Goal: Register for event/course

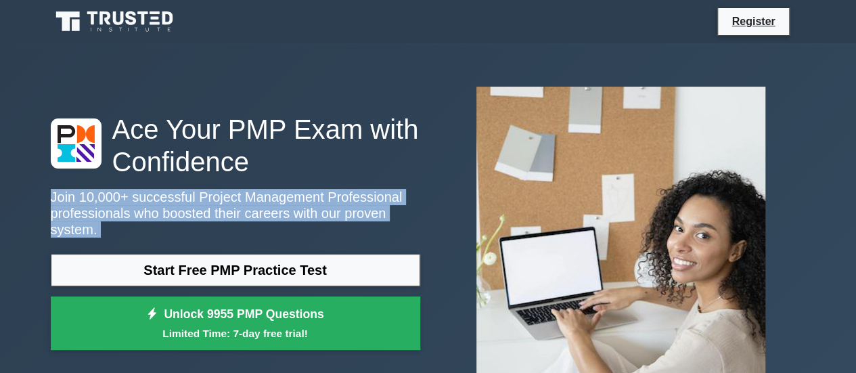
click at [212, 189] on p "Join 10,000+ successful Project Management Professional professionals who boost…" at bounding box center [235, 213] width 369 height 49
drag, startPoint x: 0, startPoint y: 0, endPoint x: 212, endPoint y: 173, distance: 274.1
click at [212, 189] on p "Join 10,000+ successful Project Management Professional professionals who boost…" at bounding box center [235, 213] width 369 height 49
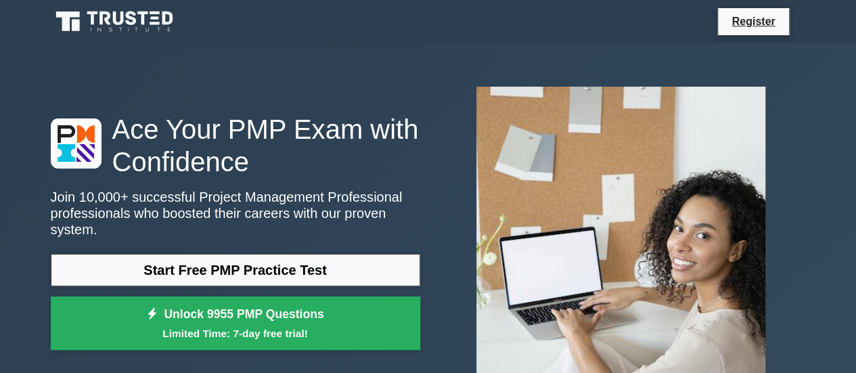
click at [212, 173] on div "Ace Your PMP Exam with Confidence Join 10,000+ successful Project Management Pr…" at bounding box center [236, 235] width 386 height 244
click at [212, 173] on h1 "Ace Your PMP Exam with Confidence" at bounding box center [235, 145] width 369 height 65
click at [214, 173] on h1 "Ace Your PMP Exam with Confidence" at bounding box center [235, 145] width 369 height 65
click at [217, 173] on h1 "Ace Your PMP Exam with Confidence" at bounding box center [235, 145] width 369 height 65
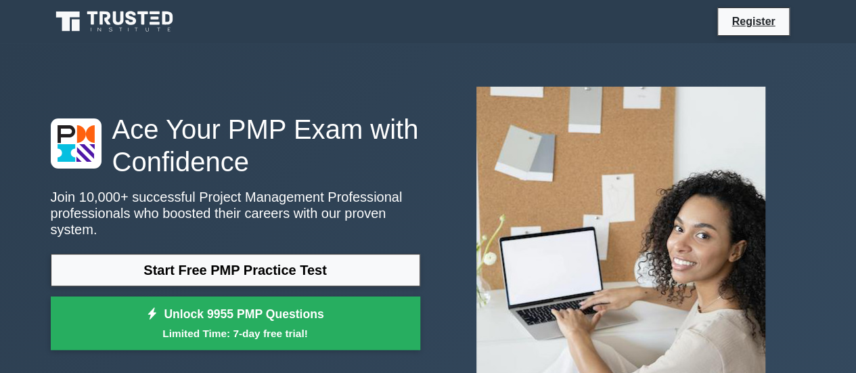
click at [217, 173] on h1 "Ace Your PMP Exam with Confidence" at bounding box center [235, 145] width 369 height 65
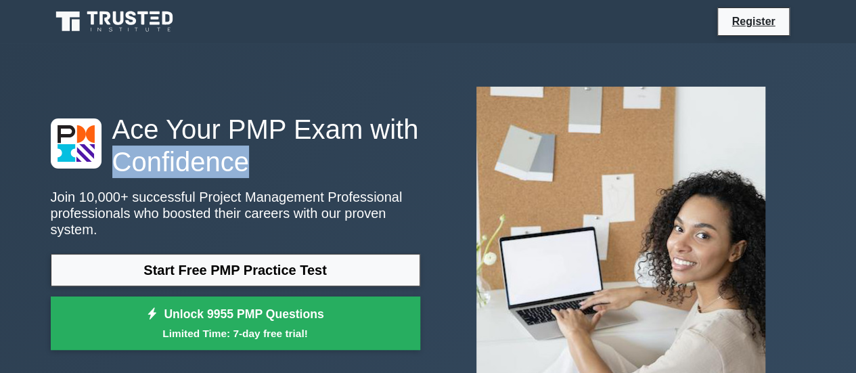
click at [217, 173] on h1 "Ace Your PMP Exam with Confidence" at bounding box center [235, 145] width 369 height 65
click at [218, 173] on h1 "Ace Your PMP Exam with Confidence" at bounding box center [235, 145] width 369 height 65
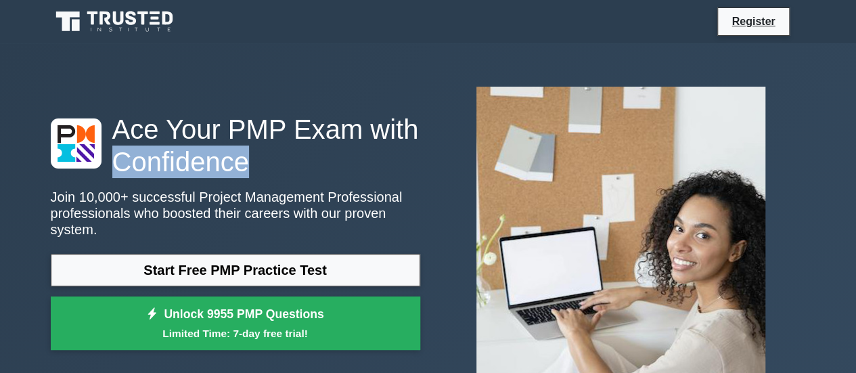
click at [216, 173] on h1 "Ace Your PMP Exam with Confidence" at bounding box center [235, 145] width 369 height 65
click at [217, 173] on h1 "Ace Your PMP Exam with Confidence" at bounding box center [235, 145] width 369 height 65
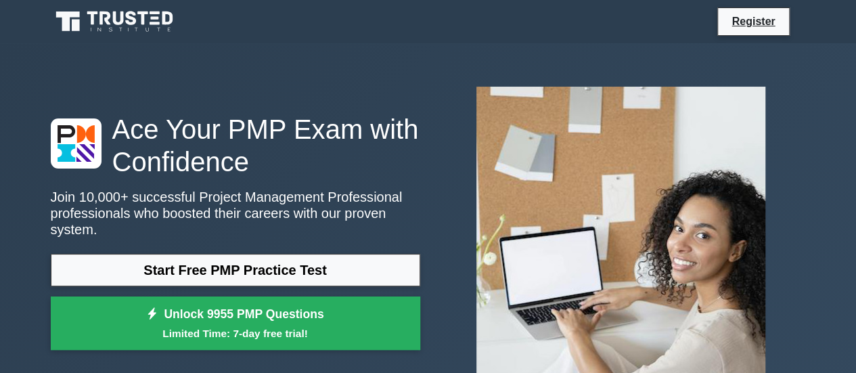
click at [217, 173] on h1 "Ace Your PMP Exam with Confidence" at bounding box center [235, 145] width 369 height 65
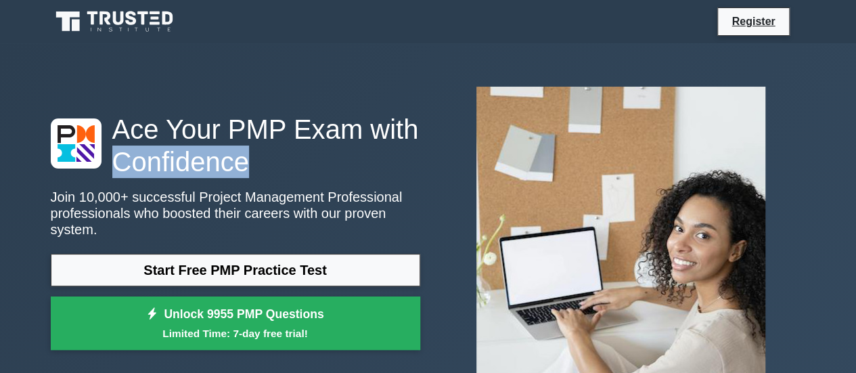
click at [217, 173] on h1 "Ace Your PMP Exam with Confidence" at bounding box center [235, 145] width 369 height 65
click at [216, 173] on h1 "Ace Your PMP Exam with Confidence" at bounding box center [235, 145] width 369 height 65
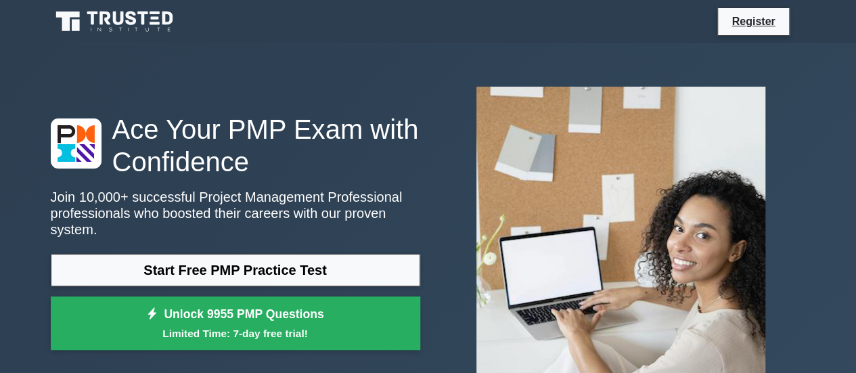
click at [216, 173] on h1 "Ace Your PMP Exam with Confidence" at bounding box center [235, 145] width 369 height 65
click at [215, 173] on h1 "Ace Your PMP Exam with Confidence" at bounding box center [235, 145] width 369 height 65
click at [219, 173] on h1 "Ace Your PMP Exam with Confidence" at bounding box center [235, 145] width 369 height 65
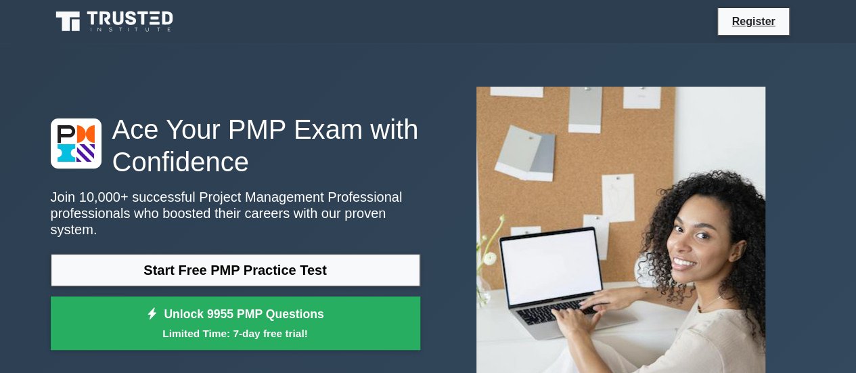
click at [219, 173] on h1 "Ace Your PMP Exam with Confidence" at bounding box center [235, 145] width 369 height 65
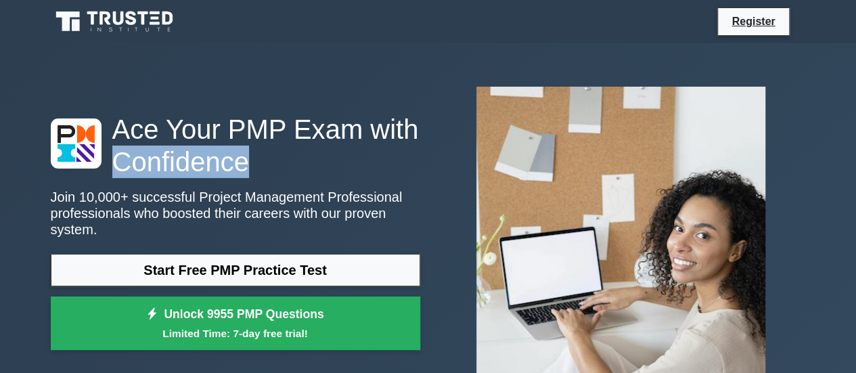
click at [220, 173] on h1 "Ace Your PMP Exam with Confidence" at bounding box center [235, 145] width 369 height 65
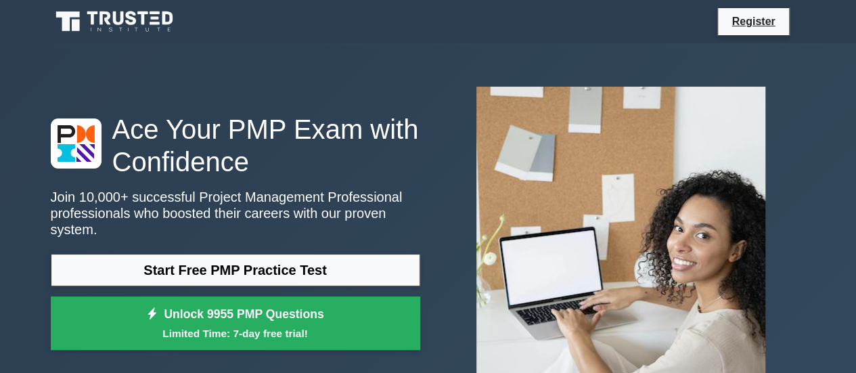
click at [220, 173] on h1 "Ace Your PMP Exam with Confidence" at bounding box center [235, 145] width 369 height 65
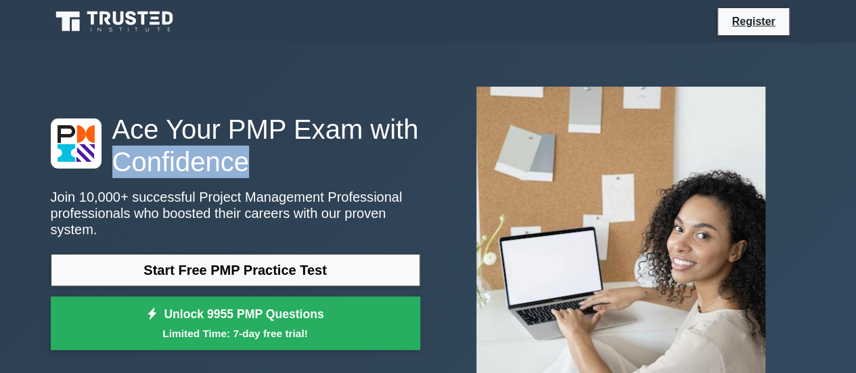
click at [220, 173] on h1 "Ace Your PMP Exam with Confidence" at bounding box center [235, 145] width 369 height 65
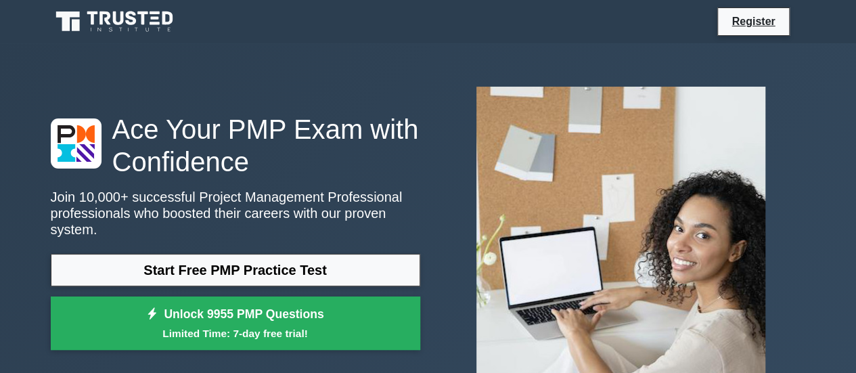
click at [222, 173] on h1 "Ace Your PMP Exam with Confidence" at bounding box center [235, 145] width 369 height 65
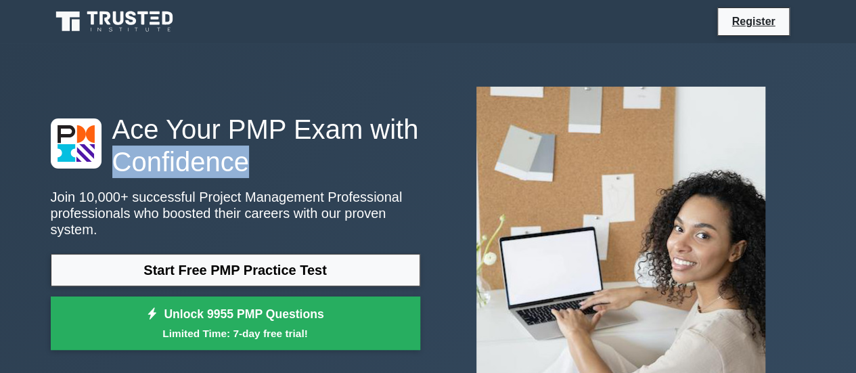
click at [221, 173] on h1 "Ace Your PMP Exam with Confidence" at bounding box center [235, 145] width 369 height 65
click at [219, 173] on h1 "Ace Your PMP Exam with Confidence" at bounding box center [235, 145] width 369 height 65
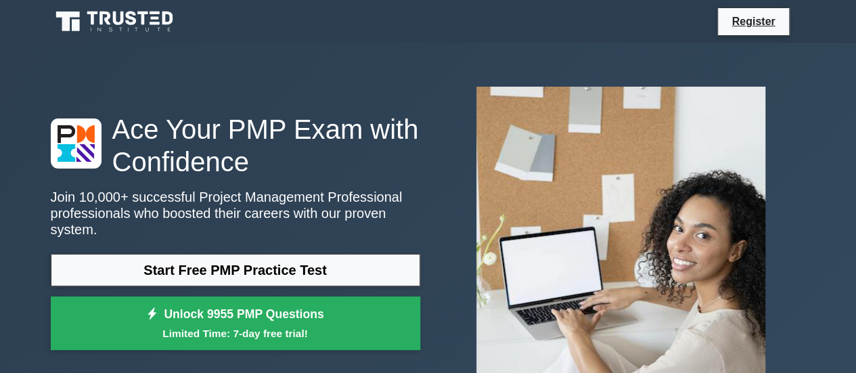
click at [221, 173] on h1 "Ace Your PMP Exam with Confidence" at bounding box center [235, 145] width 369 height 65
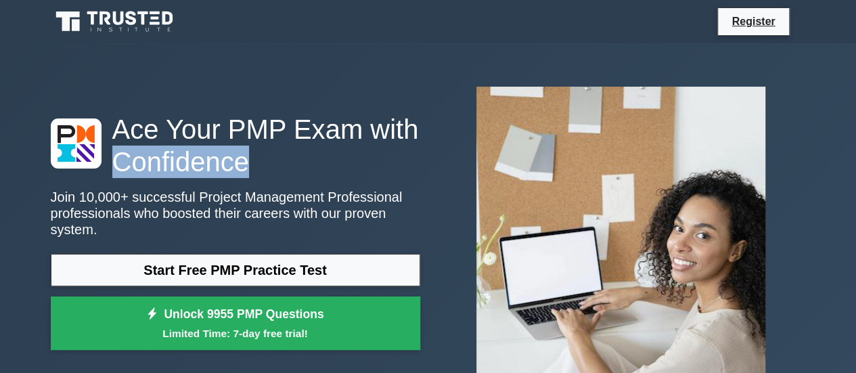
click at [221, 173] on h1 "Ace Your PMP Exam with Confidence" at bounding box center [235, 145] width 369 height 65
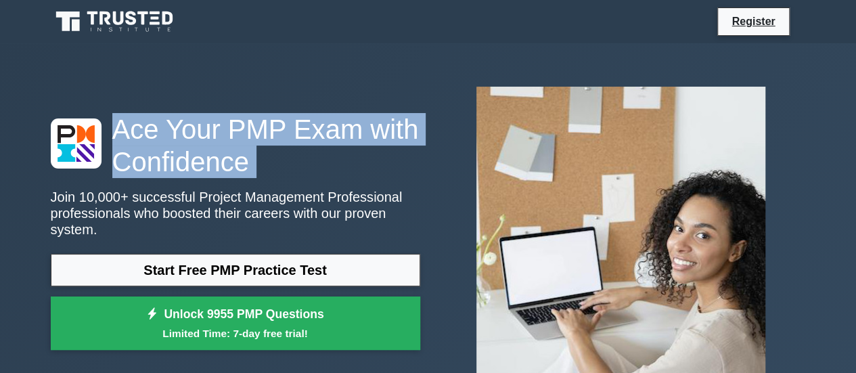
click at [221, 173] on h1 "Ace Your PMP Exam with Confidence" at bounding box center [235, 145] width 369 height 65
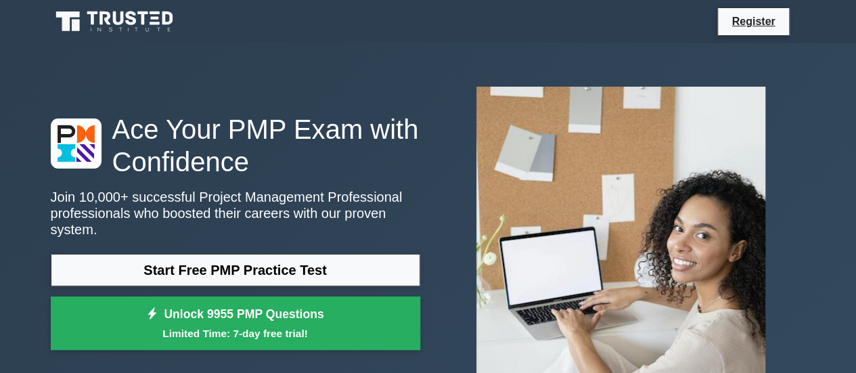
click at [221, 173] on h1 "Ace Your PMP Exam with Confidence" at bounding box center [235, 145] width 369 height 65
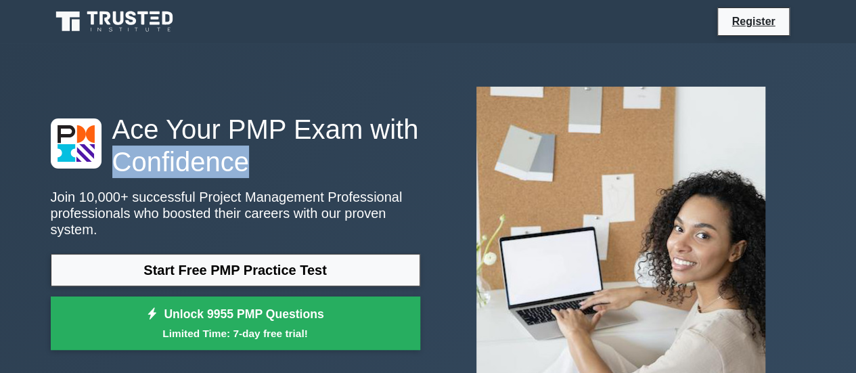
click at [221, 173] on h1 "Ace Your PMP Exam with Confidence" at bounding box center [235, 145] width 369 height 65
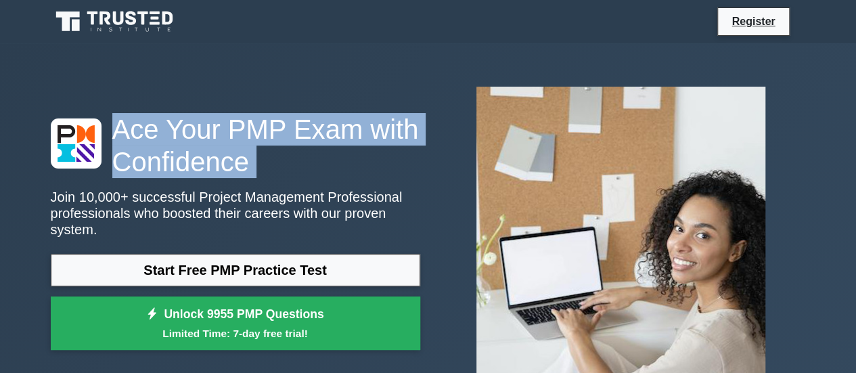
click at [221, 173] on h1 "Ace Your PMP Exam with Confidence" at bounding box center [235, 145] width 369 height 65
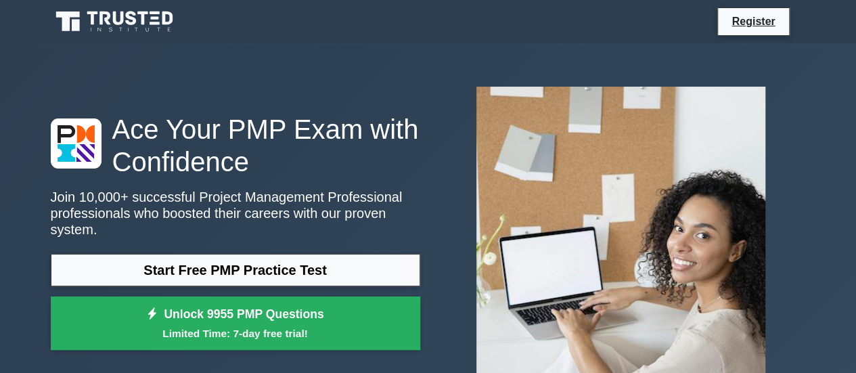
click at [223, 173] on h1 "Ace Your PMP Exam with Confidence" at bounding box center [235, 145] width 369 height 65
click at [221, 173] on h1 "Ace Your PMP Exam with Confidence" at bounding box center [235, 145] width 369 height 65
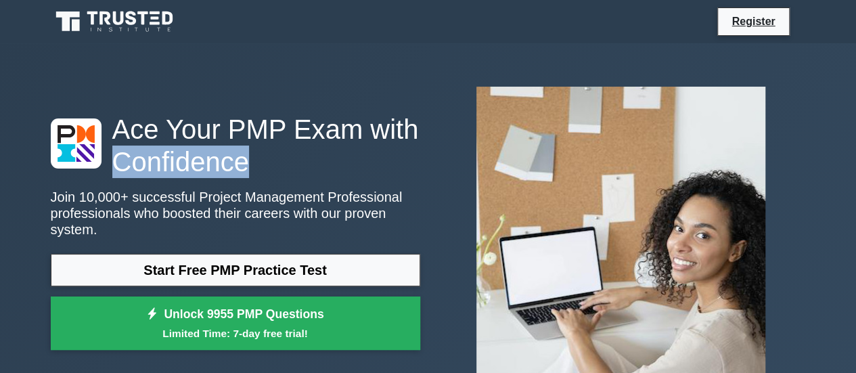
click at [221, 173] on h1 "Ace Your PMP Exam with Confidence" at bounding box center [235, 145] width 369 height 65
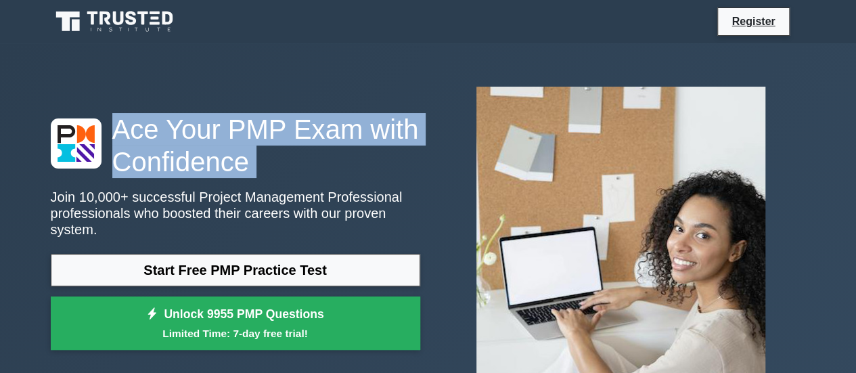
click at [220, 173] on h1 "Ace Your PMP Exam with Confidence" at bounding box center [235, 145] width 369 height 65
click at [221, 173] on h1 "Ace Your PMP Exam with Confidence" at bounding box center [235, 145] width 369 height 65
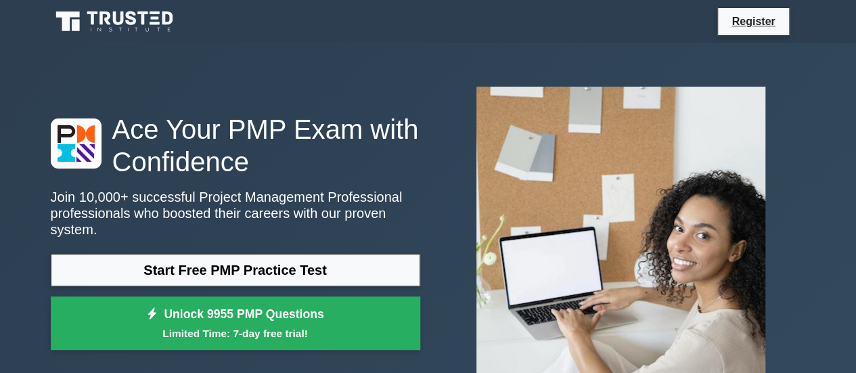
click at [221, 173] on h1 "Ace Your PMP Exam with Confidence" at bounding box center [235, 145] width 369 height 65
click at [222, 173] on h1 "Ace Your PMP Exam with Confidence" at bounding box center [235, 145] width 369 height 65
click at [223, 173] on h1 "Ace Your PMP Exam with Confidence" at bounding box center [235, 145] width 369 height 65
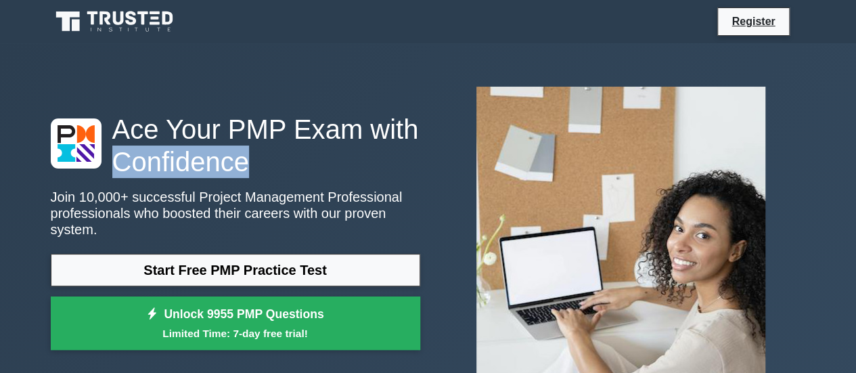
click at [223, 173] on h1 "Ace Your PMP Exam with Confidence" at bounding box center [235, 145] width 369 height 65
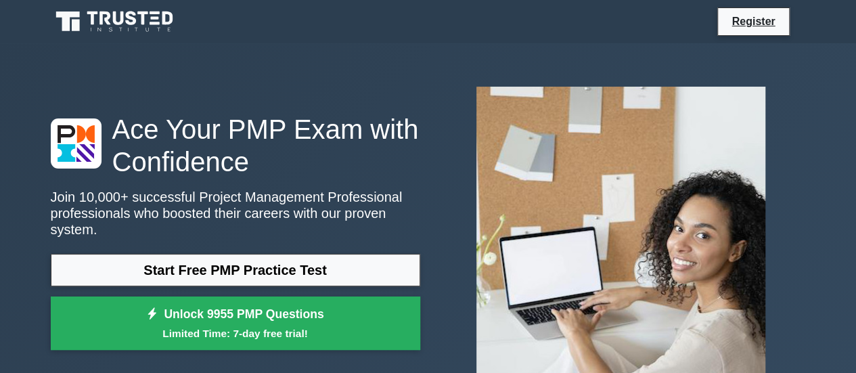
click at [222, 173] on h1 "Ace Your PMP Exam with Confidence" at bounding box center [235, 145] width 369 height 65
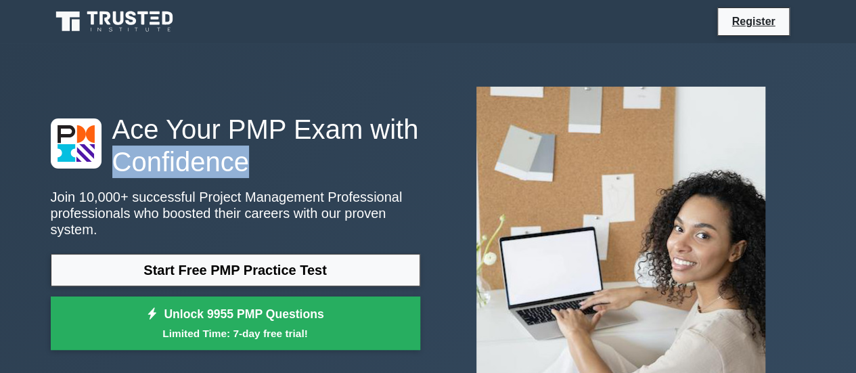
click at [222, 173] on h1 "Ace Your PMP Exam with Confidence" at bounding box center [235, 145] width 369 height 65
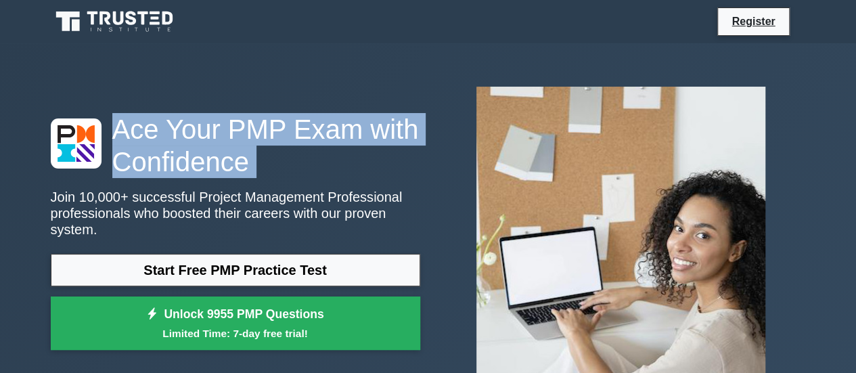
click at [222, 173] on h1 "Ace Your PMP Exam with Confidence" at bounding box center [235, 145] width 369 height 65
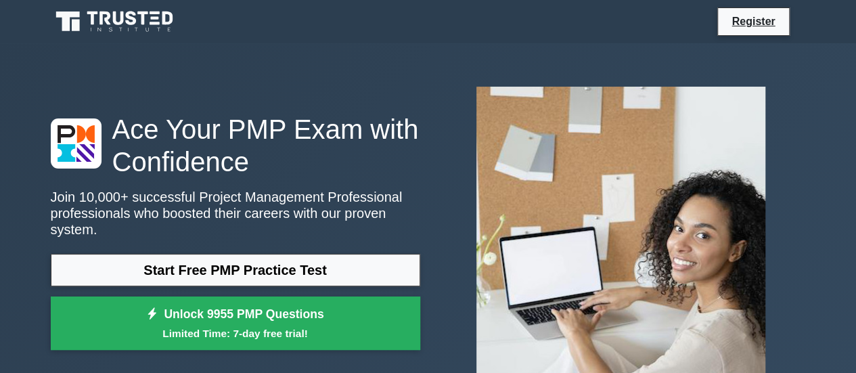
click at [222, 173] on h1 "Ace Your PMP Exam with Confidence" at bounding box center [235, 145] width 369 height 65
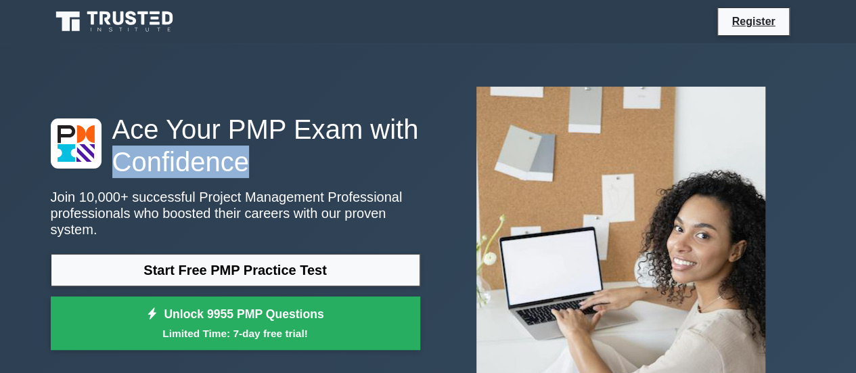
click at [222, 173] on h1 "Ace Your PMP Exam with Confidence" at bounding box center [235, 145] width 369 height 65
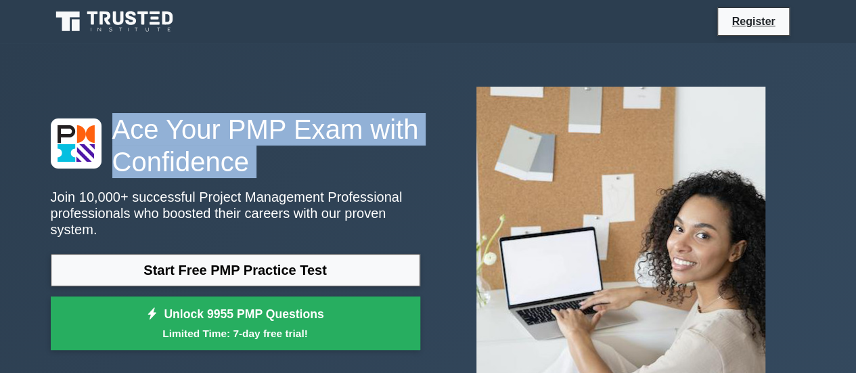
click at [223, 173] on h1 "Ace Your PMP Exam with Confidence" at bounding box center [235, 145] width 369 height 65
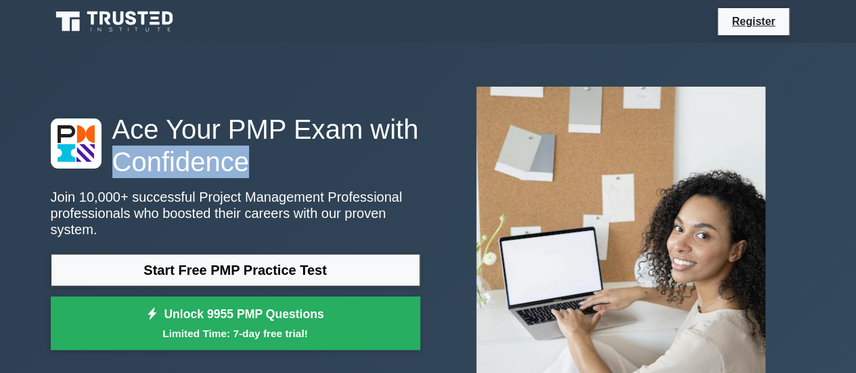
click at [223, 173] on h1 "Ace Your PMP Exam with Confidence" at bounding box center [235, 145] width 369 height 65
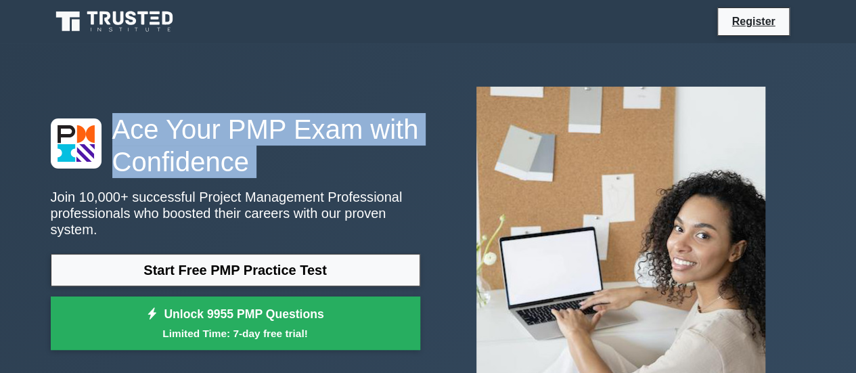
click at [223, 173] on h1 "Ace Your PMP Exam with Confidence" at bounding box center [235, 145] width 369 height 65
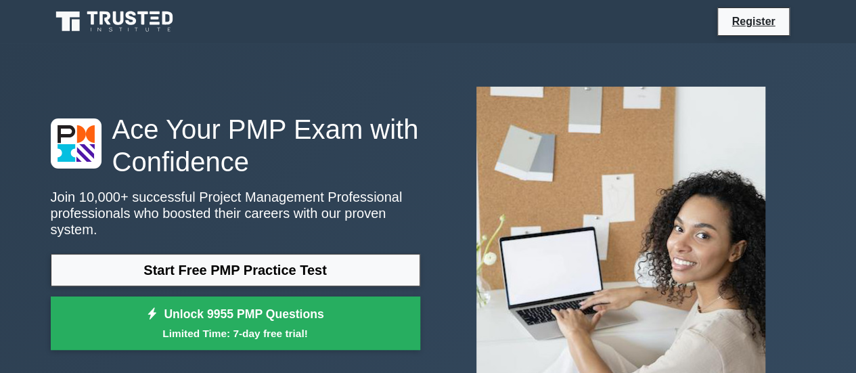
click at [225, 173] on h1 "Ace Your PMP Exam with Confidence" at bounding box center [235, 145] width 369 height 65
click at [227, 173] on h1 "Ace Your PMP Exam with Confidence" at bounding box center [235, 145] width 369 height 65
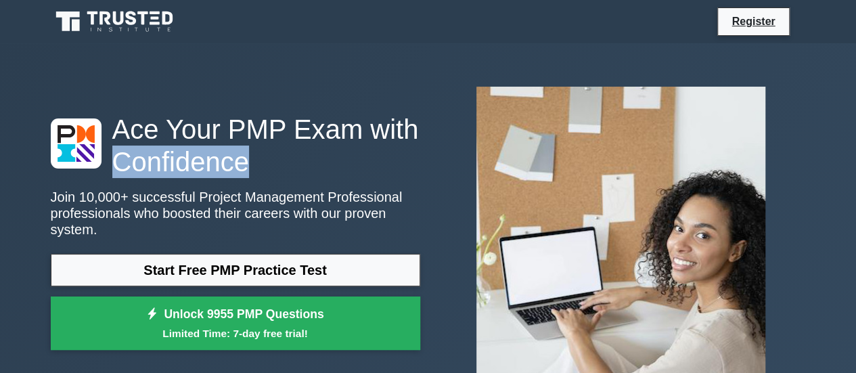
click at [227, 173] on h1 "Ace Your PMP Exam with Confidence" at bounding box center [235, 145] width 369 height 65
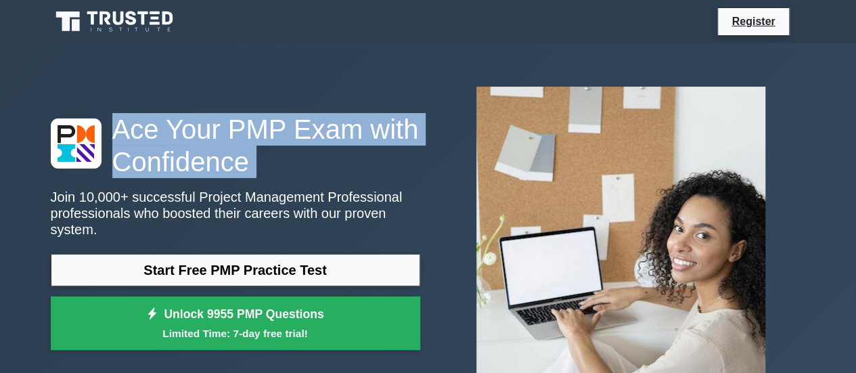
click at [227, 173] on h1 "Ace Your PMP Exam with Confidence" at bounding box center [235, 145] width 369 height 65
click at [229, 173] on h1 "Ace Your PMP Exam with Confidence" at bounding box center [235, 145] width 369 height 65
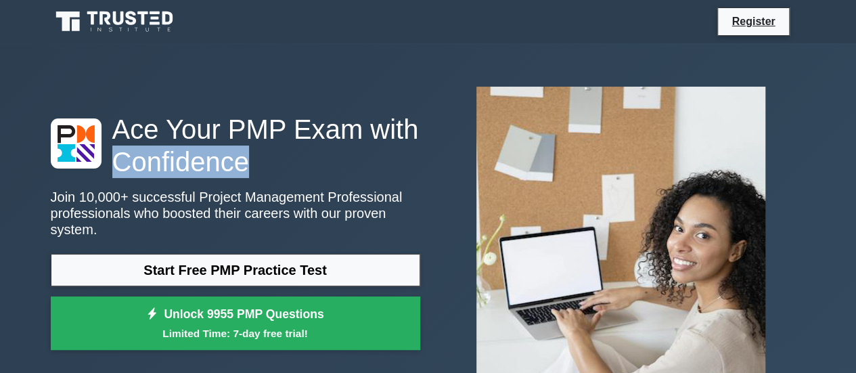
click at [229, 173] on h1 "Ace Your PMP Exam with Confidence" at bounding box center [235, 145] width 369 height 65
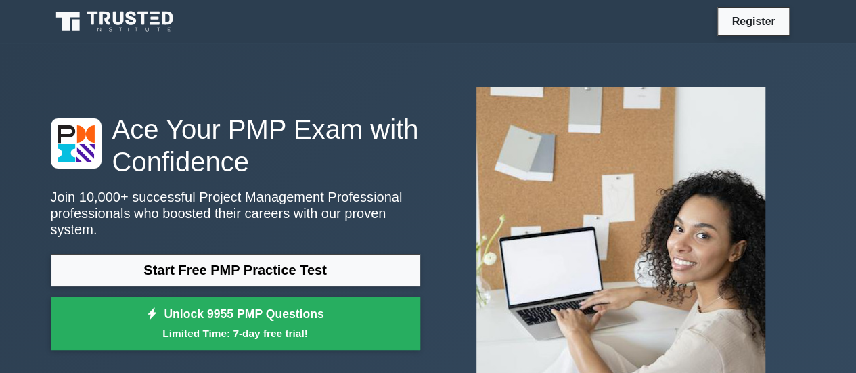
click at [229, 173] on h1 "Ace Your PMP Exam with Confidence" at bounding box center [235, 145] width 369 height 65
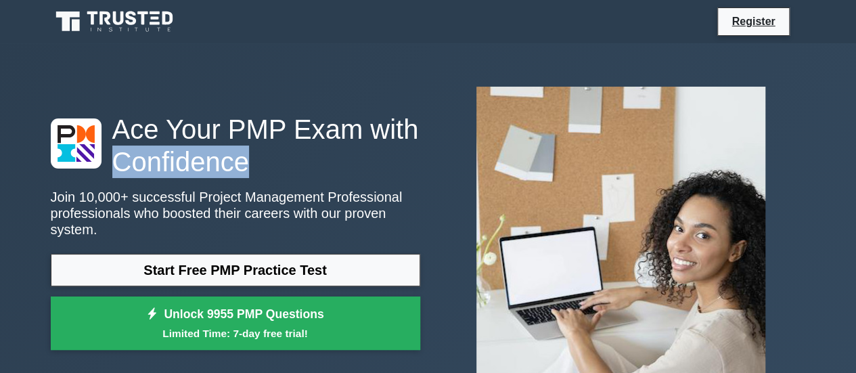
click at [229, 173] on h1 "Ace Your PMP Exam with Confidence" at bounding box center [235, 145] width 369 height 65
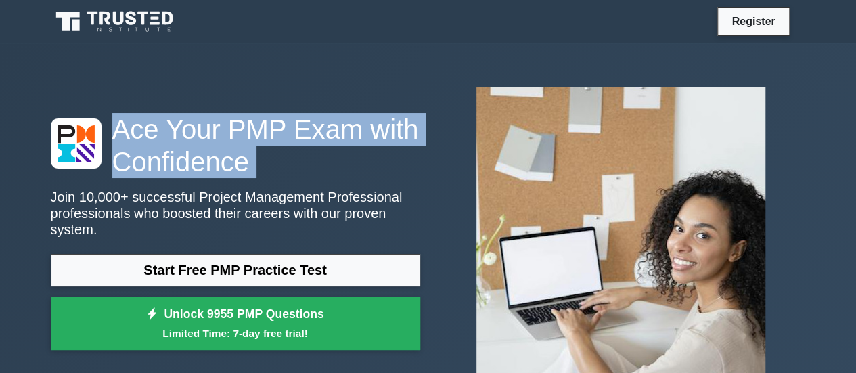
click at [230, 173] on h1 "Ace Your PMP Exam with Confidence" at bounding box center [235, 145] width 369 height 65
click at [233, 173] on h1 "Ace Your PMP Exam with Confidence" at bounding box center [235, 145] width 369 height 65
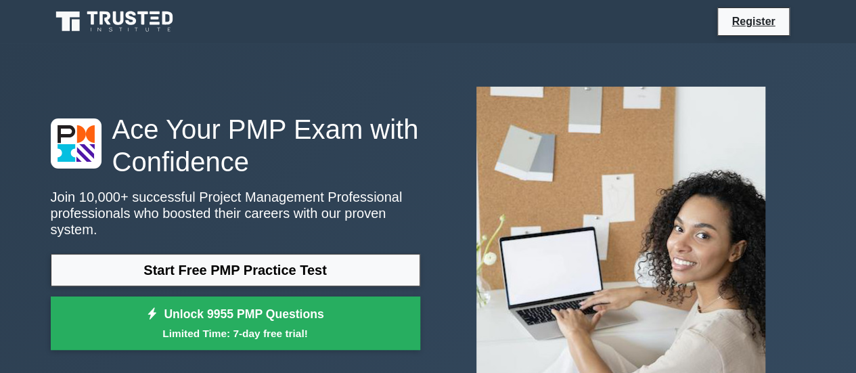
click at [233, 173] on h1 "Ace Your PMP Exam with Confidence" at bounding box center [235, 145] width 369 height 65
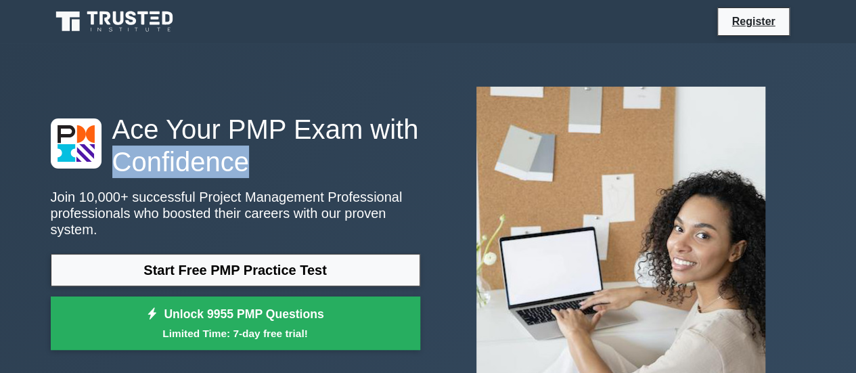
click at [233, 173] on h1 "Ace Your PMP Exam with Confidence" at bounding box center [235, 145] width 369 height 65
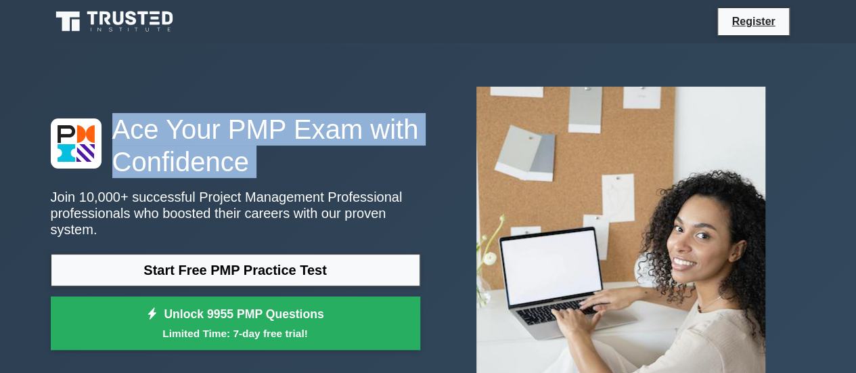
click at [233, 173] on h1 "Ace Your PMP Exam with Confidence" at bounding box center [235, 145] width 369 height 65
click at [234, 173] on h1 "Ace Your PMP Exam with Confidence" at bounding box center [235, 145] width 369 height 65
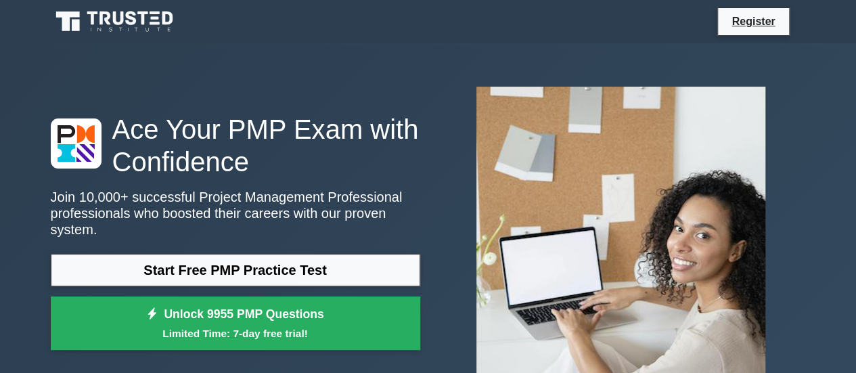
click at [234, 173] on h1 "Ace Your PMP Exam with Confidence" at bounding box center [235, 145] width 369 height 65
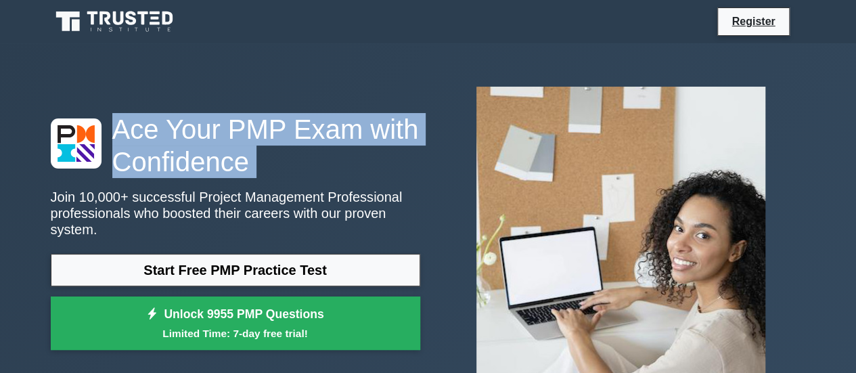
click at [234, 173] on h1 "Ace Your PMP Exam with Confidence" at bounding box center [235, 145] width 369 height 65
click at [236, 173] on h1 "Ace Your PMP Exam with Confidence" at bounding box center [235, 145] width 369 height 65
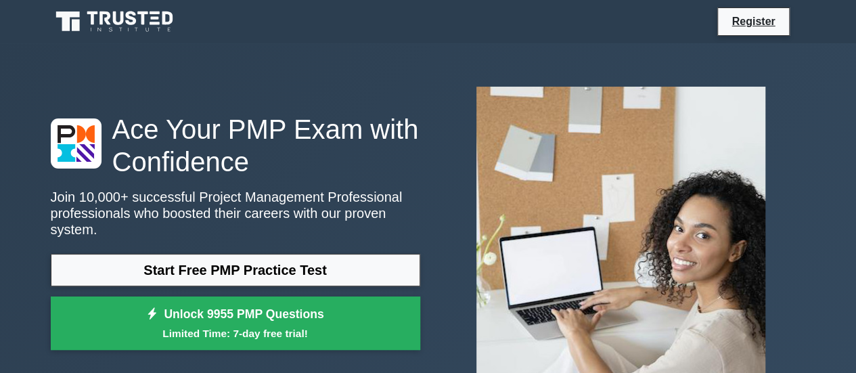
click at [235, 173] on h1 "Ace Your PMP Exam with Confidence" at bounding box center [235, 145] width 369 height 65
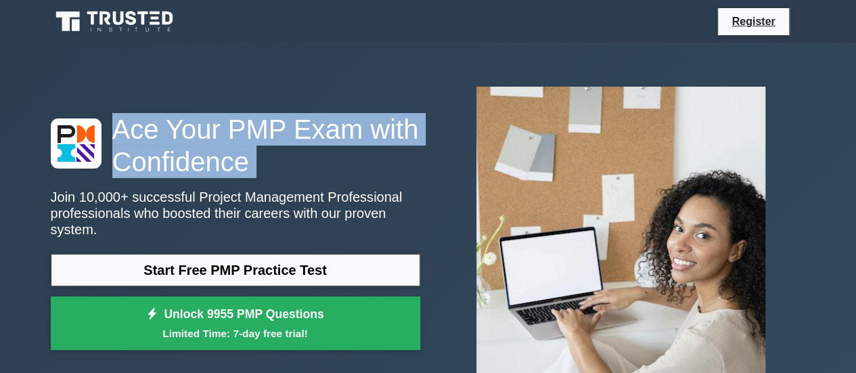
click at [235, 173] on h1 "Ace Your PMP Exam with Confidence" at bounding box center [235, 145] width 369 height 65
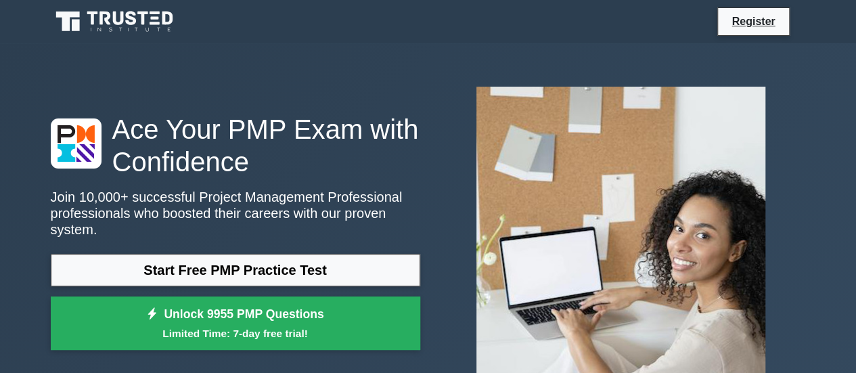
click at [235, 173] on h1 "Ace Your PMP Exam with Confidence" at bounding box center [235, 145] width 369 height 65
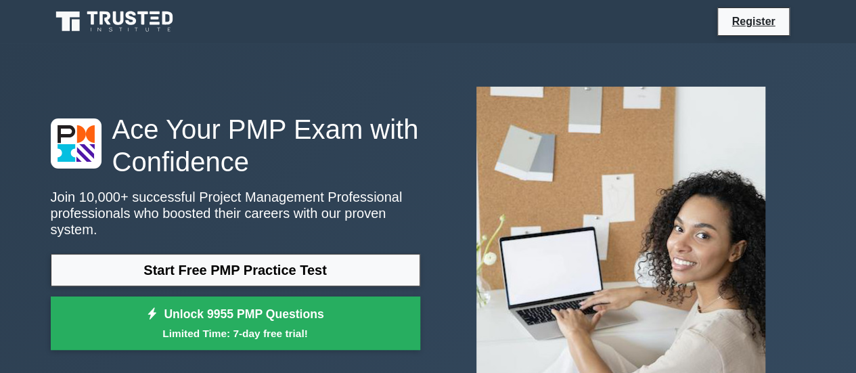
click at [235, 173] on h1 "Ace Your PMP Exam with Confidence" at bounding box center [235, 145] width 369 height 65
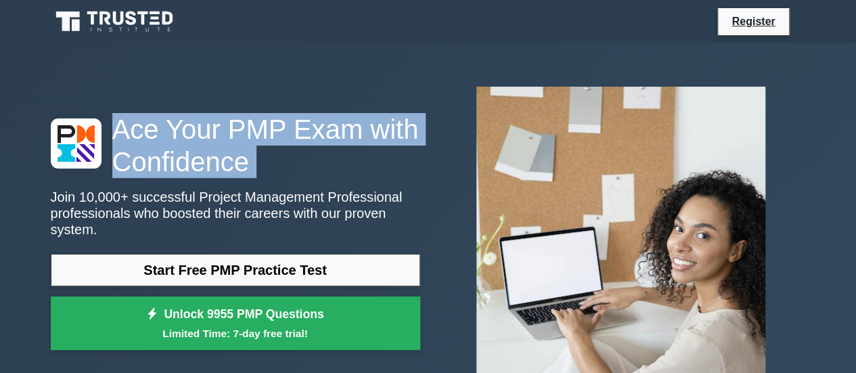
click at [235, 173] on h1 "Ace Your PMP Exam with Confidence" at bounding box center [235, 145] width 369 height 65
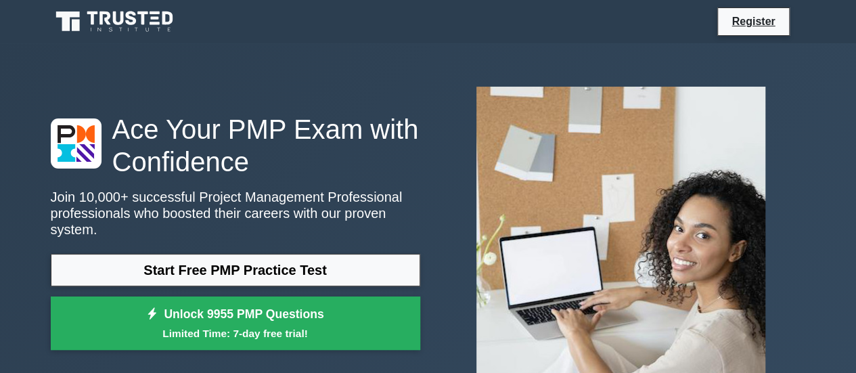
click at [234, 173] on h1 "Ace Your PMP Exam with Confidence" at bounding box center [235, 145] width 369 height 65
click at [232, 173] on h1 "Ace Your PMP Exam with Confidence" at bounding box center [235, 145] width 369 height 65
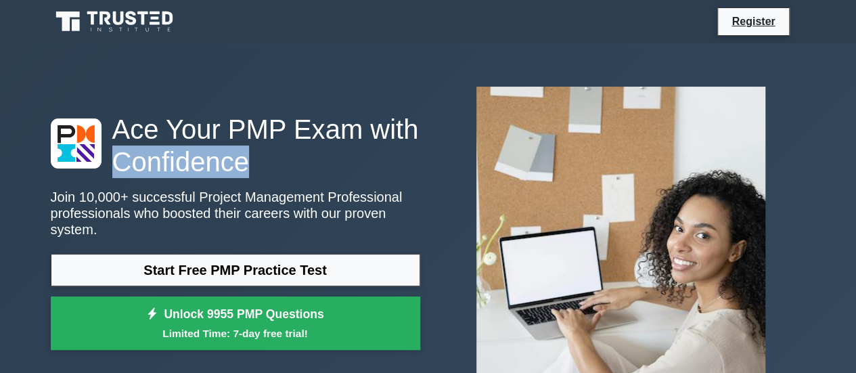
click at [232, 173] on h1 "Ace Your PMP Exam with Confidence" at bounding box center [235, 145] width 369 height 65
click at [233, 173] on h1 "Ace Your PMP Exam with Confidence" at bounding box center [235, 145] width 369 height 65
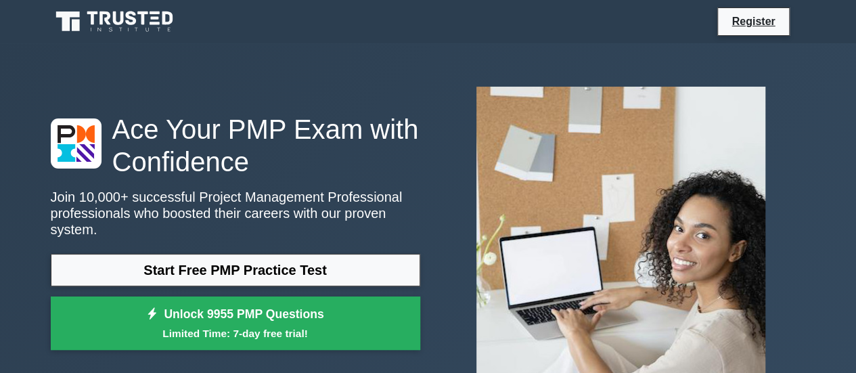
click at [233, 173] on h1 "Ace Your PMP Exam with Confidence" at bounding box center [235, 145] width 369 height 65
click at [234, 173] on h1 "Ace Your PMP Exam with Confidence" at bounding box center [235, 145] width 369 height 65
click at [232, 173] on h1 "Ace Your PMP Exam with Confidence" at bounding box center [235, 145] width 369 height 65
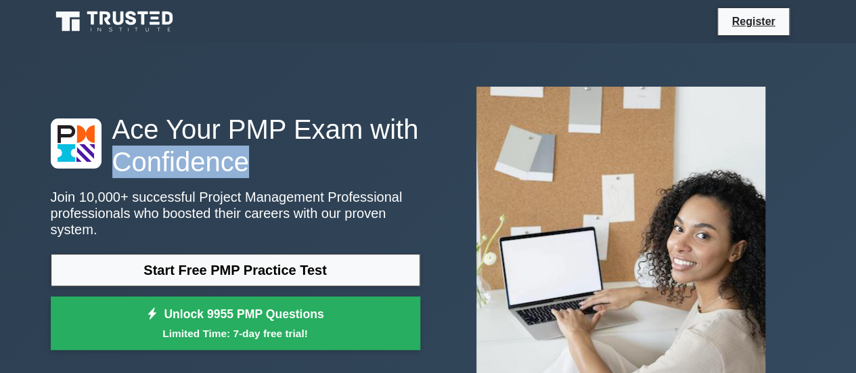
click at [232, 173] on h1 "Ace Your PMP Exam with Confidence" at bounding box center [235, 145] width 369 height 65
click at [235, 173] on h1 "Ace Your PMP Exam with Confidence" at bounding box center [235, 145] width 369 height 65
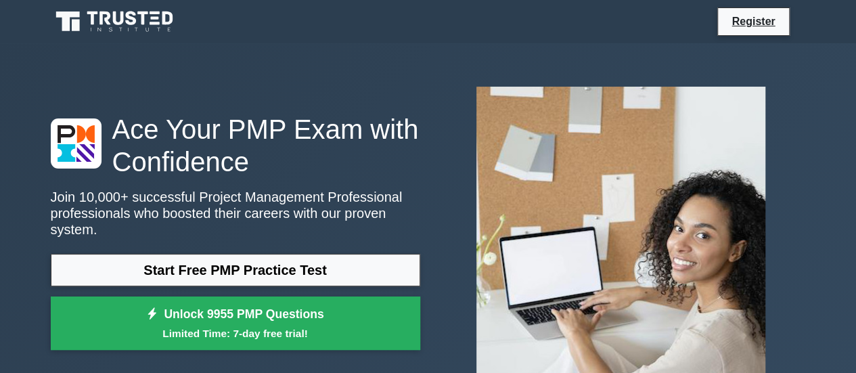
click at [235, 173] on h1 "Ace Your PMP Exam with Confidence" at bounding box center [235, 145] width 369 height 65
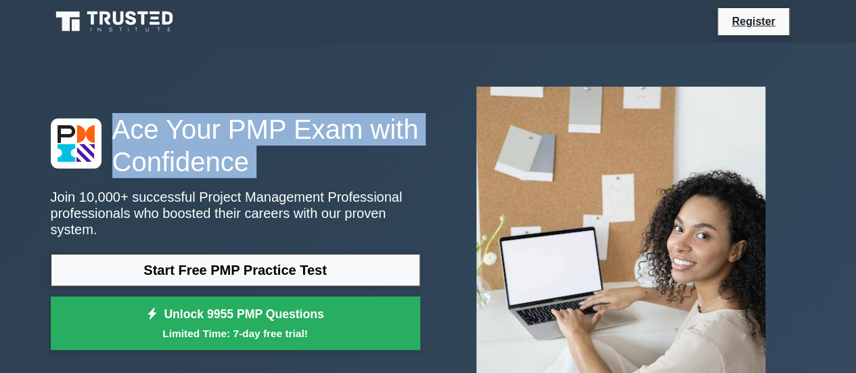
click at [235, 173] on h1 "Ace Your PMP Exam with Confidence" at bounding box center [235, 145] width 369 height 65
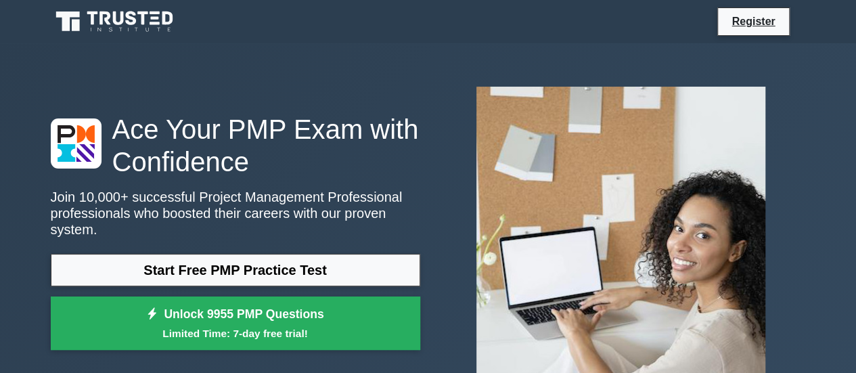
click at [235, 173] on h1 "Ace Your PMP Exam with Confidence" at bounding box center [235, 145] width 369 height 65
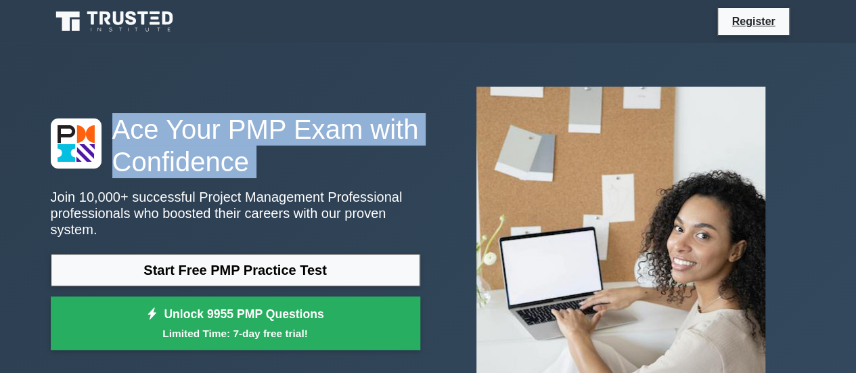
click at [235, 173] on h1 "Ace Your PMP Exam with Confidence" at bounding box center [235, 145] width 369 height 65
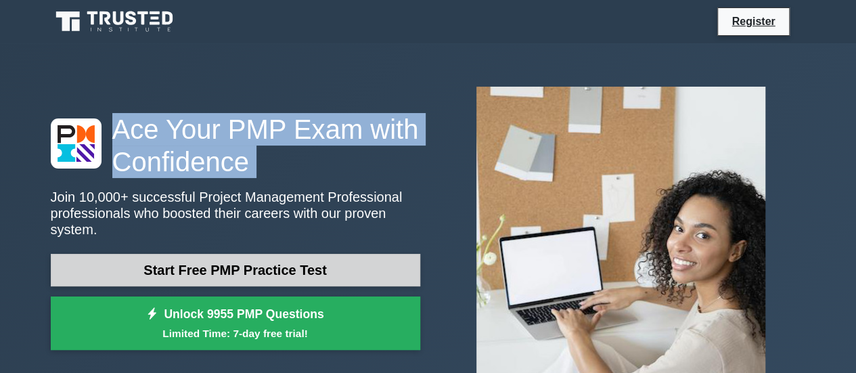
click at [223, 267] on link "Start Free PMP Practice Test" at bounding box center [235, 270] width 369 height 32
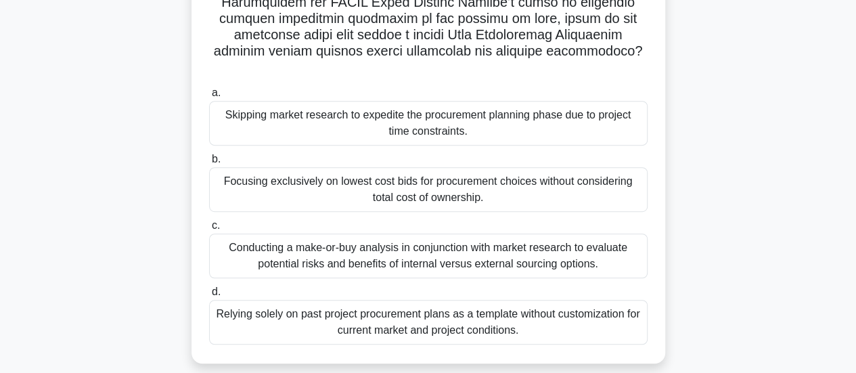
scroll to position [303, 0]
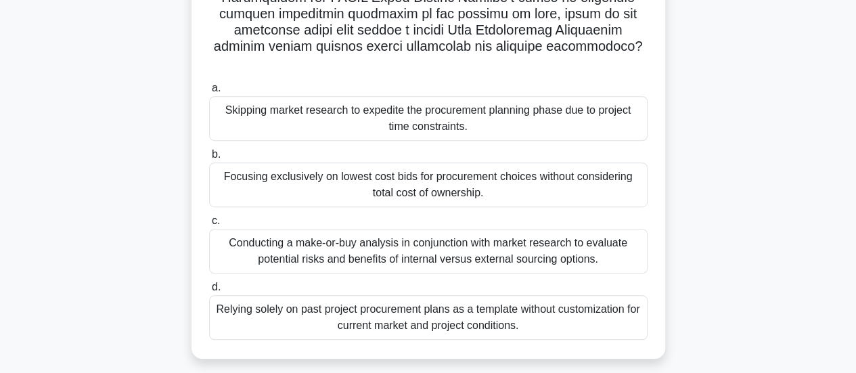
click at [472, 229] on div "Conducting a make-or-buy analysis in conjunction with market research to evalua…" at bounding box center [428, 251] width 438 height 45
click at [209, 225] on input "c. Conducting a make-or-buy analysis in conjunction with market research to eva…" at bounding box center [209, 220] width 0 height 9
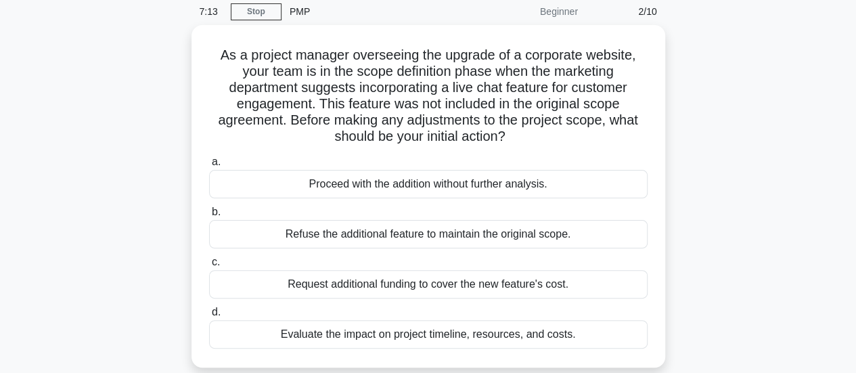
scroll to position [81, 0]
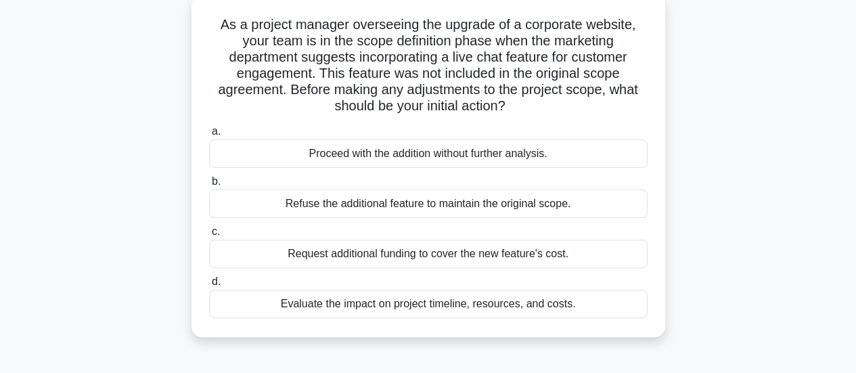
click at [474, 304] on div "Evaluate the impact on project timeline, resources, and costs." at bounding box center [428, 304] width 438 height 28
click at [209, 286] on input "d. Evaluate the impact on project timeline, resources, and costs." at bounding box center [209, 281] width 0 height 9
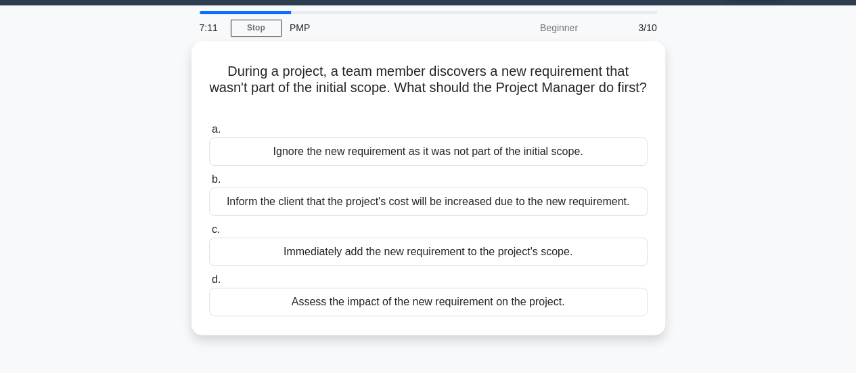
scroll to position [0, 0]
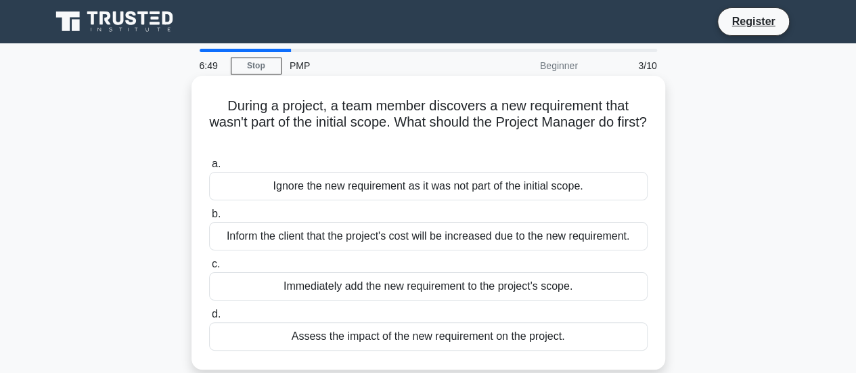
click at [521, 332] on div "Assess the impact of the new requirement on the project." at bounding box center [428, 336] width 438 height 28
click at [209, 319] on input "d. Assess the impact of the new requirement on the project." at bounding box center [209, 314] width 0 height 9
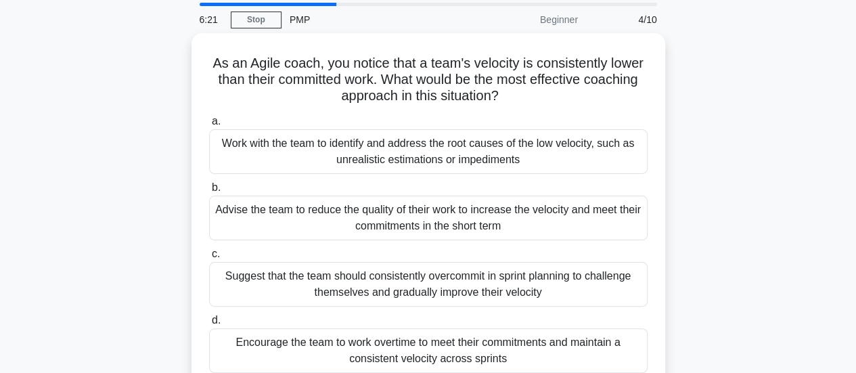
scroll to position [54, 0]
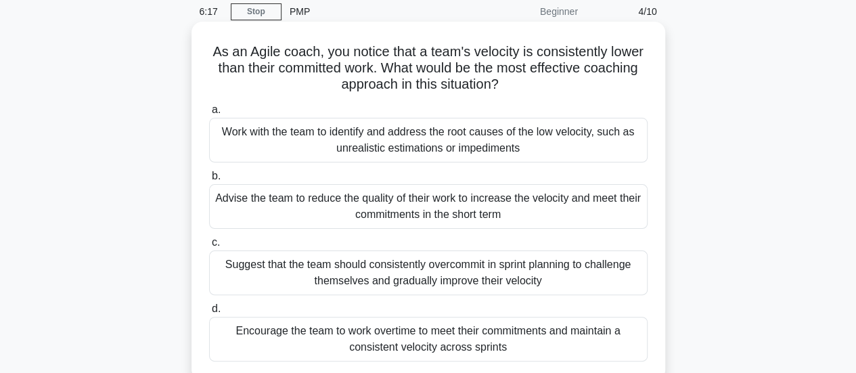
click at [499, 143] on div "Work with the team to identify and address the root causes of the low velocity,…" at bounding box center [428, 140] width 438 height 45
click at [209, 114] on input "a. Work with the team to identify and address the root causes of the low veloci…" at bounding box center [209, 110] width 0 height 9
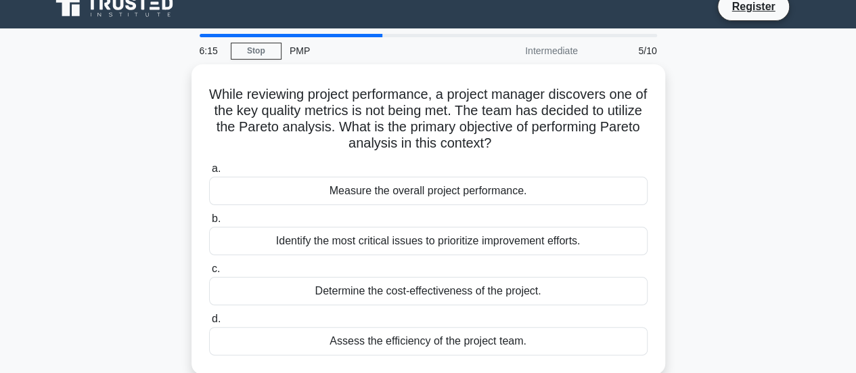
scroll to position [0, 0]
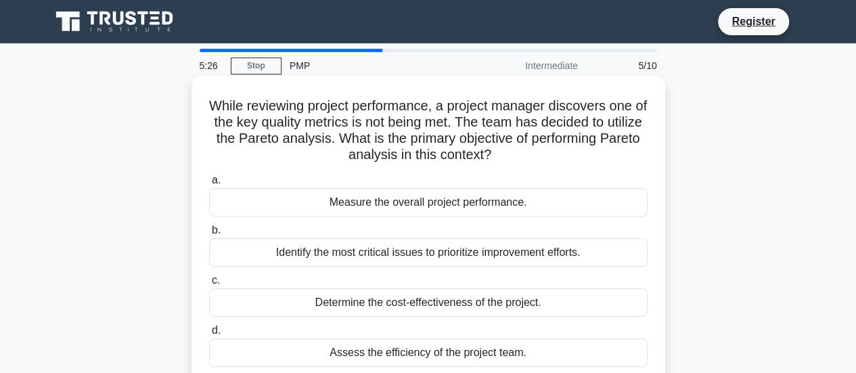
click at [468, 212] on div "Measure the overall project performance." at bounding box center [428, 202] width 438 height 28
click at [209, 185] on input "a. Measure the overall project performance." at bounding box center [209, 180] width 0 height 9
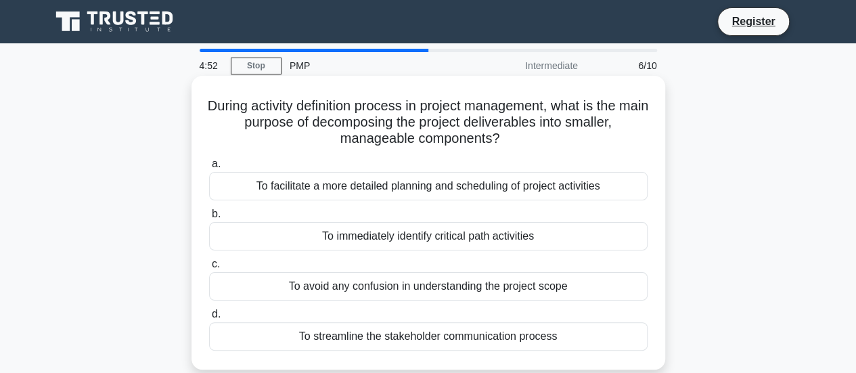
click at [558, 187] on div "To facilitate a more detailed planning and scheduling of project activities" at bounding box center [428, 186] width 438 height 28
click at [209, 168] on input "a. To facilitate a more detailed planning and scheduling of project activities" at bounding box center [209, 164] width 0 height 9
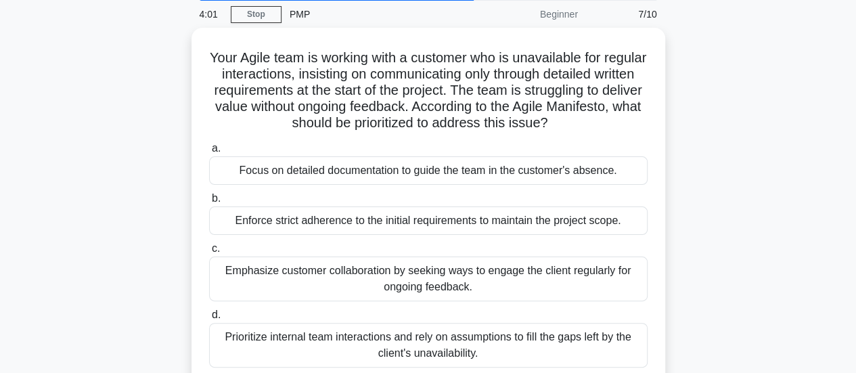
scroll to position [60, 0]
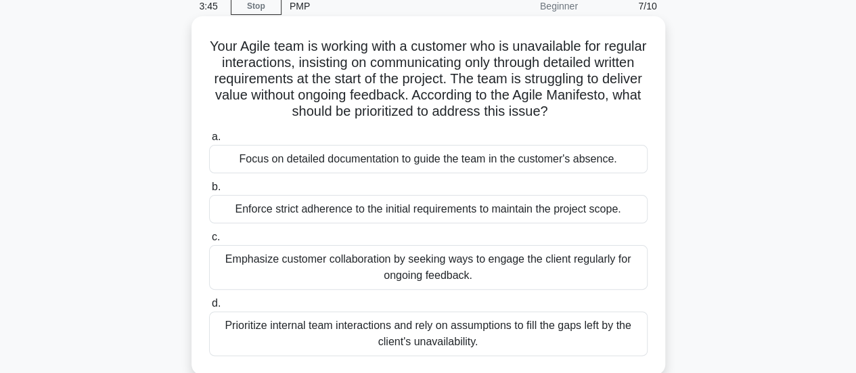
click at [448, 265] on div "Emphasize customer collaboration by seeking ways to engage the client regularly…" at bounding box center [428, 267] width 438 height 45
click at [209, 242] on input "c. Emphasize customer collaboration by seeking ways to engage the client regula…" at bounding box center [209, 237] width 0 height 9
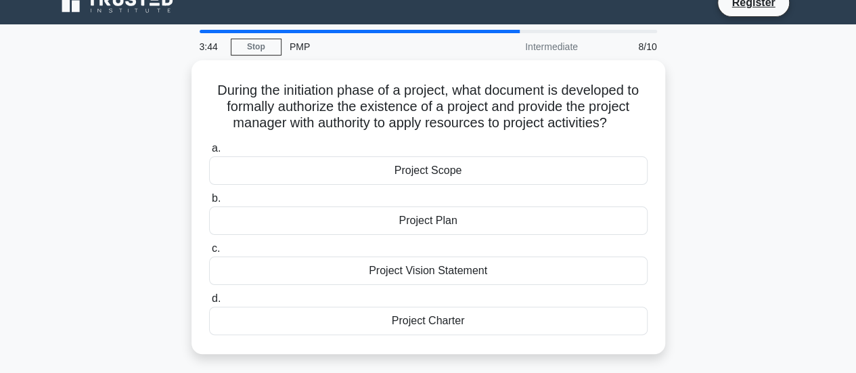
scroll to position [0, 0]
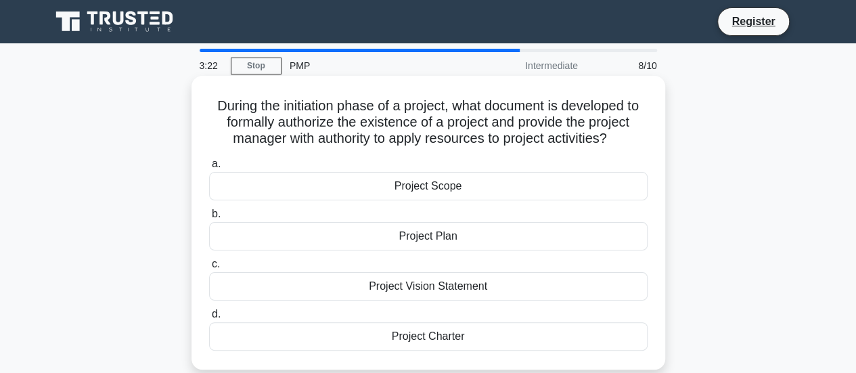
click at [456, 335] on div "Project Charter" at bounding box center [428, 336] width 438 height 28
click at [209, 319] on input "d. Project Charter" at bounding box center [209, 314] width 0 height 9
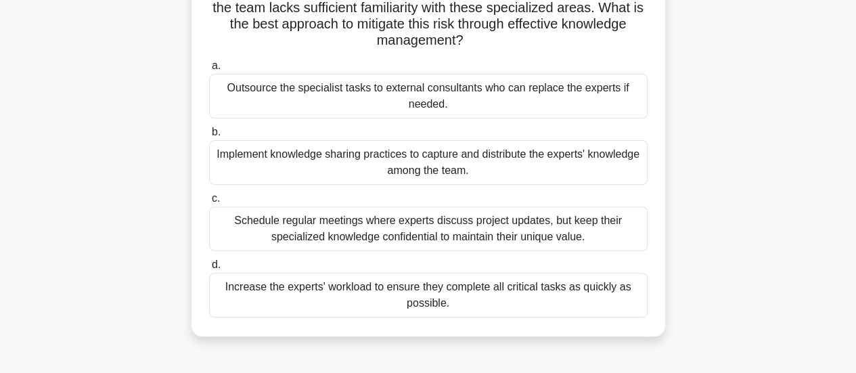
scroll to position [168, 0]
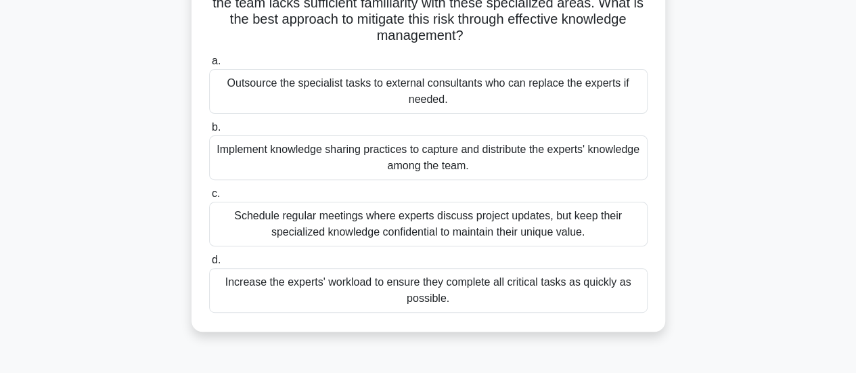
click at [476, 162] on div "Implement knowledge sharing practices to capture and distribute the experts' kn…" at bounding box center [428, 157] width 438 height 45
click at [209, 132] on input "b. Implement knowledge sharing practices to capture and distribute the experts'…" at bounding box center [209, 127] width 0 height 9
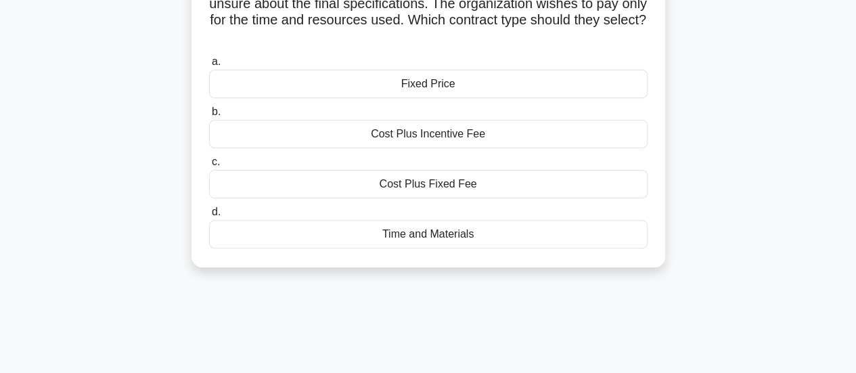
scroll to position [0, 0]
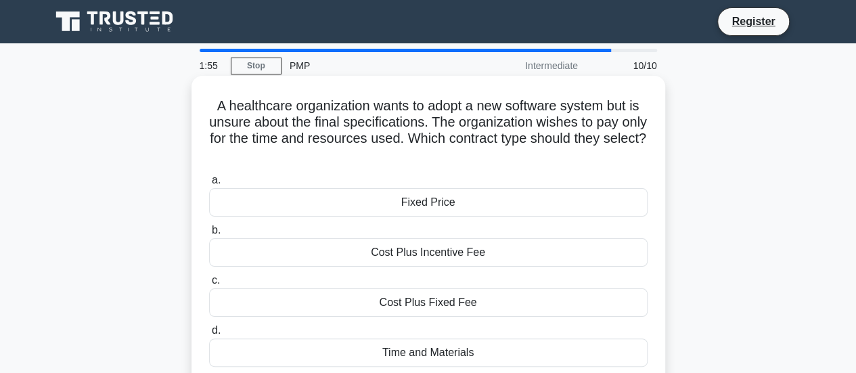
click at [455, 352] on div "Time and Materials" at bounding box center [428, 352] width 438 height 28
click at [209, 335] on input "d. Time and Materials" at bounding box center [209, 330] width 0 height 9
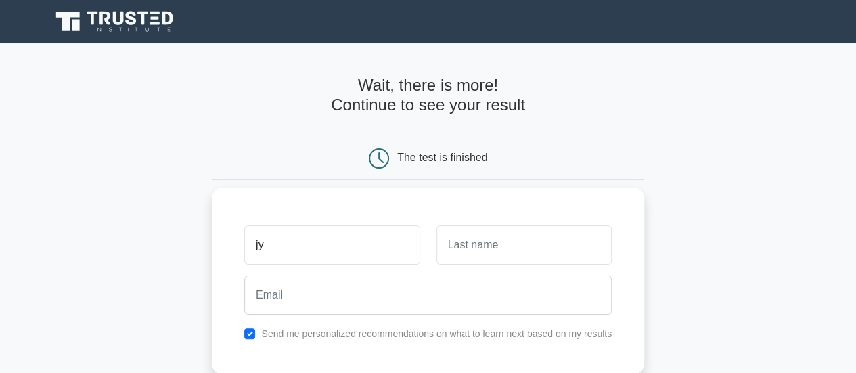
type input "Jyothish Kumar"
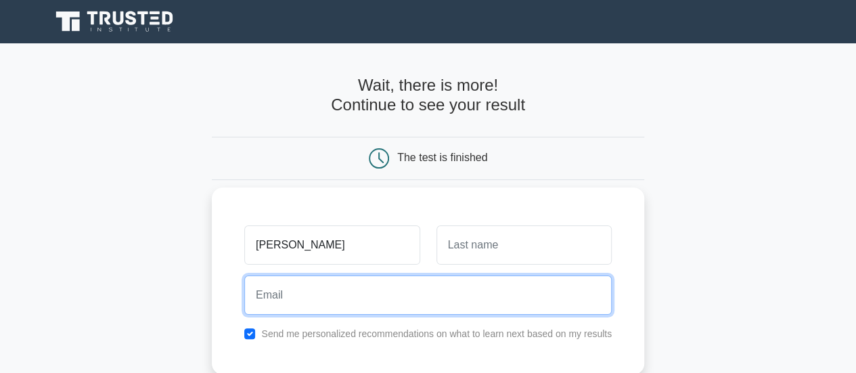
click at [302, 306] on input "email" at bounding box center [427, 294] width 367 height 39
type input "jyothishkunji@outlook.com"
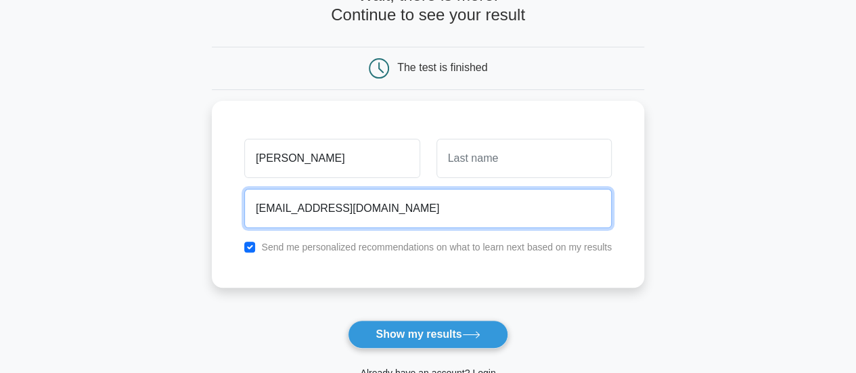
scroll to position [135, 0]
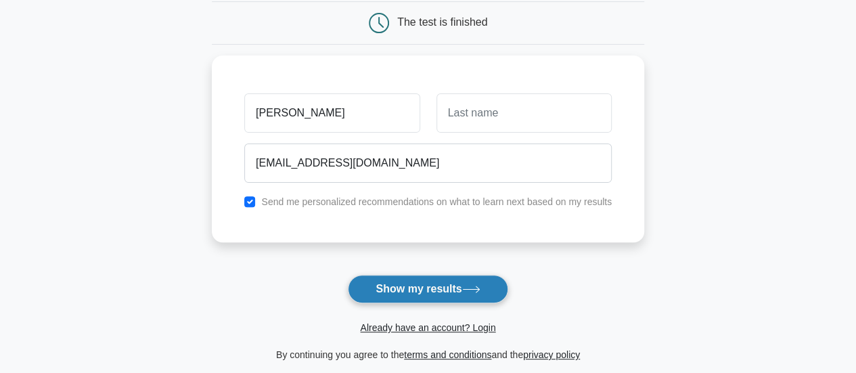
click at [386, 288] on button "Show my results" at bounding box center [428, 289] width 160 height 28
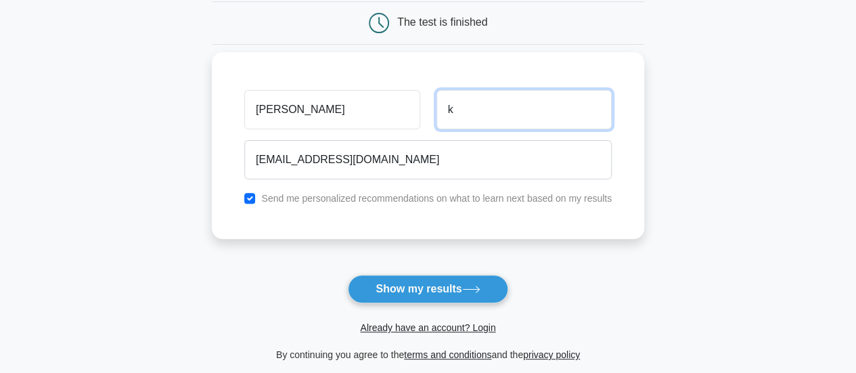
type input "Karimattathu Velayudhan Kunji"
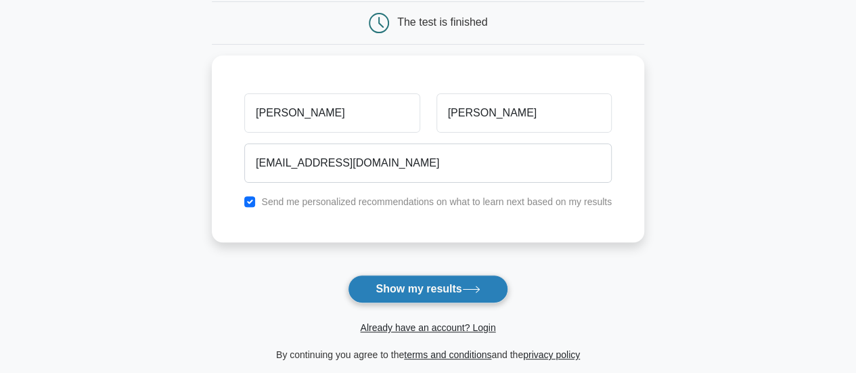
click at [403, 288] on button "Show my results" at bounding box center [428, 289] width 160 height 28
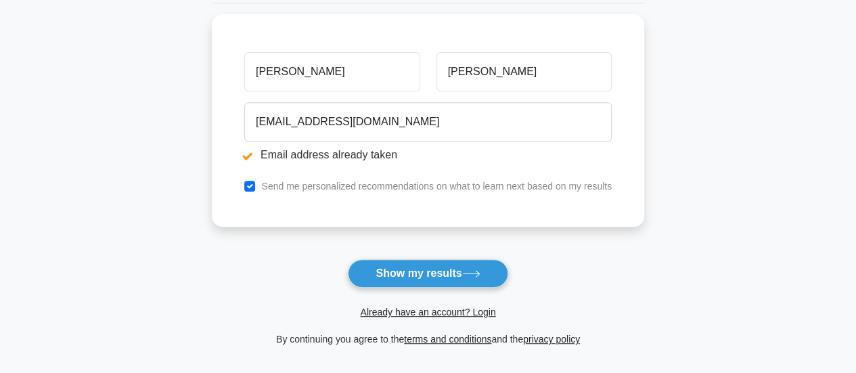
scroll to position [227, 0]
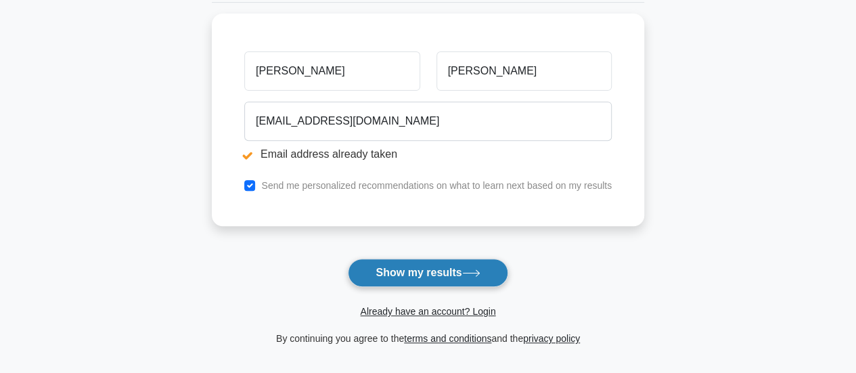
click at [413, 262] on button "Show my results" at bounding box center [428, 272] width 160 height 28
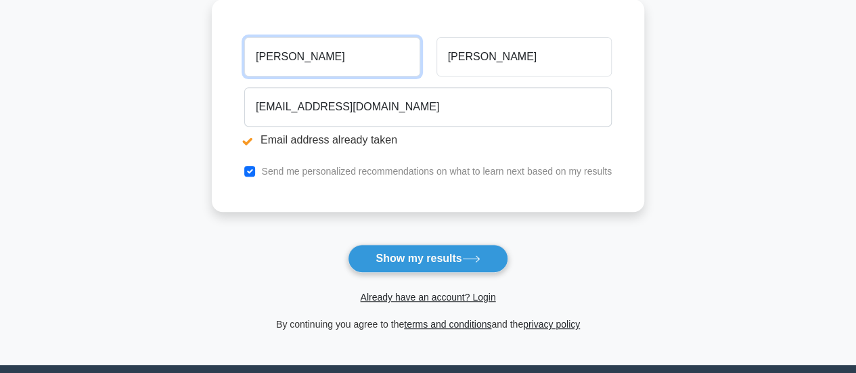
scroll to position [244, 0]
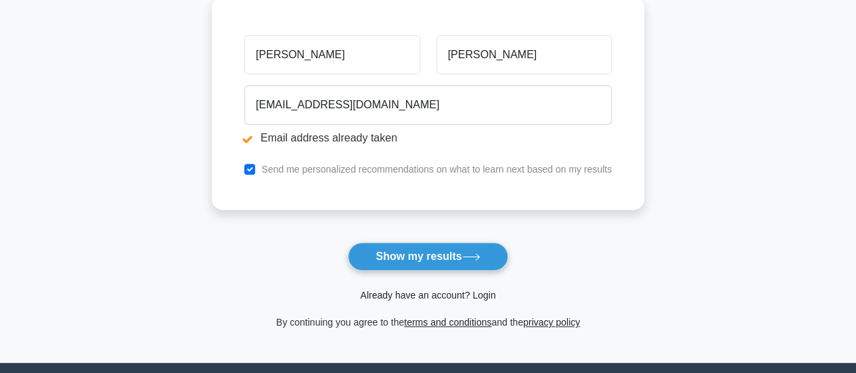
click at [481, 292] on link "Already have an account? Login" at bounding box center [427, 295] width 135 height 11
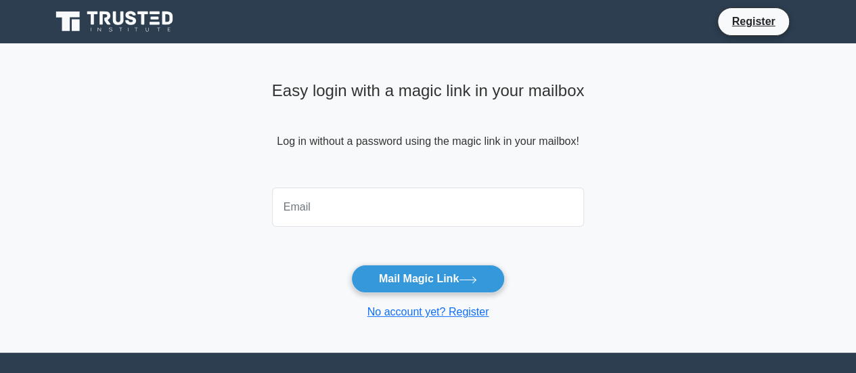
click at [410, 200] on input "email" at bounding box center [428, 206] width 313 height 39
type input "[EMAIL_ADDRESS][DOMAIN_NAME]"
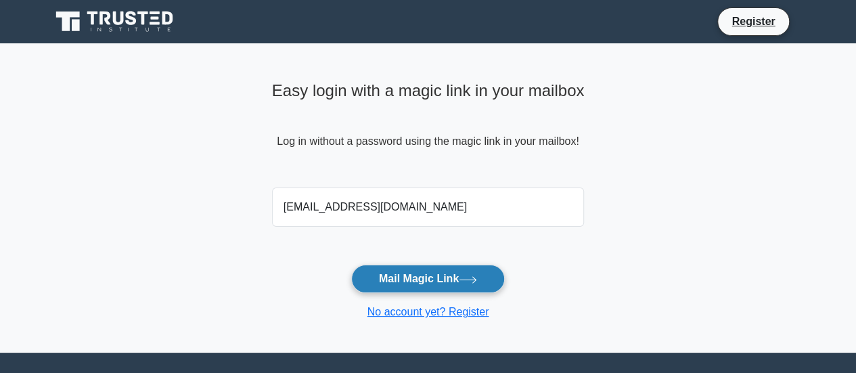
click at [436, 273] on button "Mail Magic Link" at bounding box center [428, 279] width 154 height 28
